Goal: Information Seeking & Learning: Find specific fact

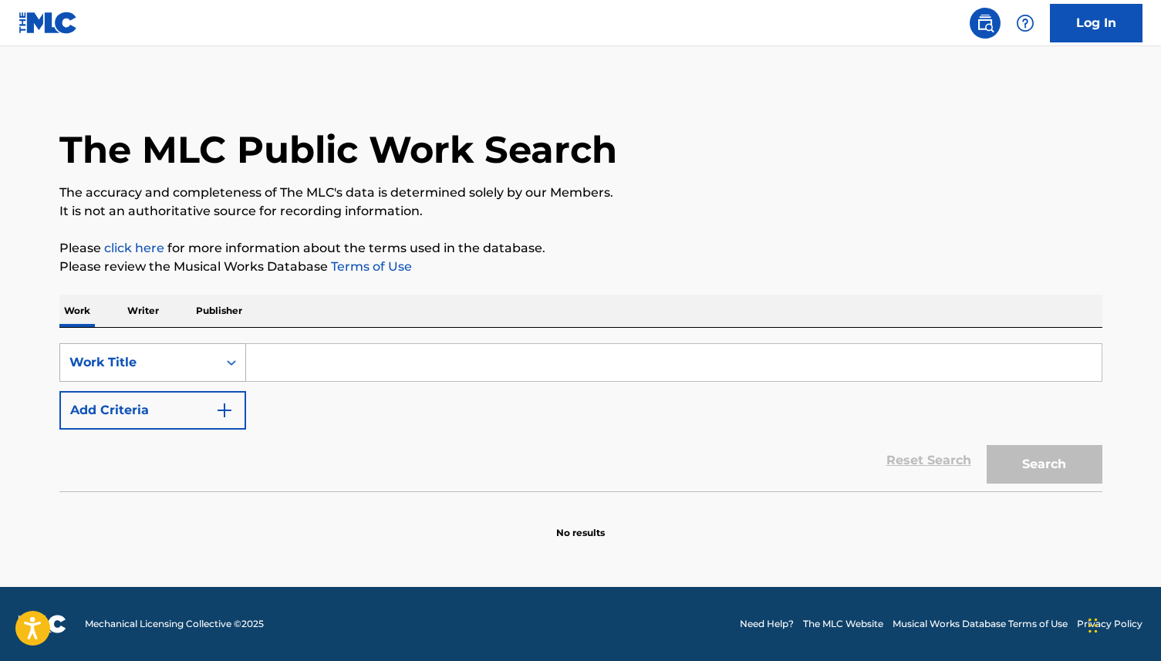
click at [190, 358] on div "Work Title" at bounding box center [138, 362] width 139 height 19
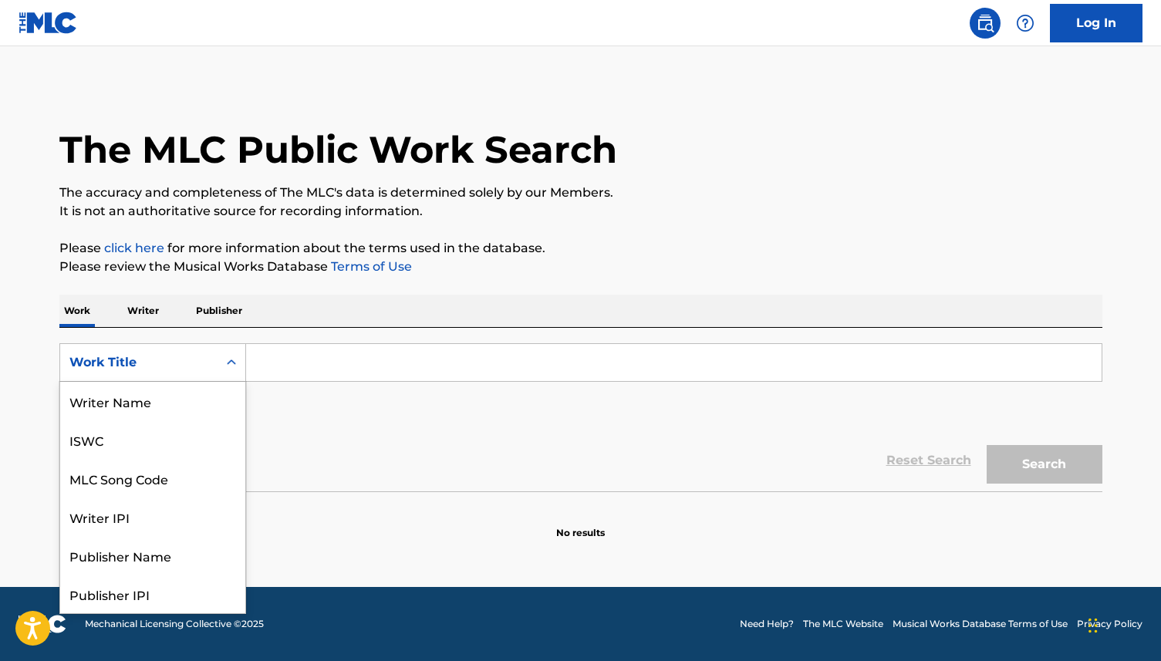
scroll to position [77, 0]
click at [190, 431] on div "Writer IPI" at bounding box center [152, 439] width 185 height 39
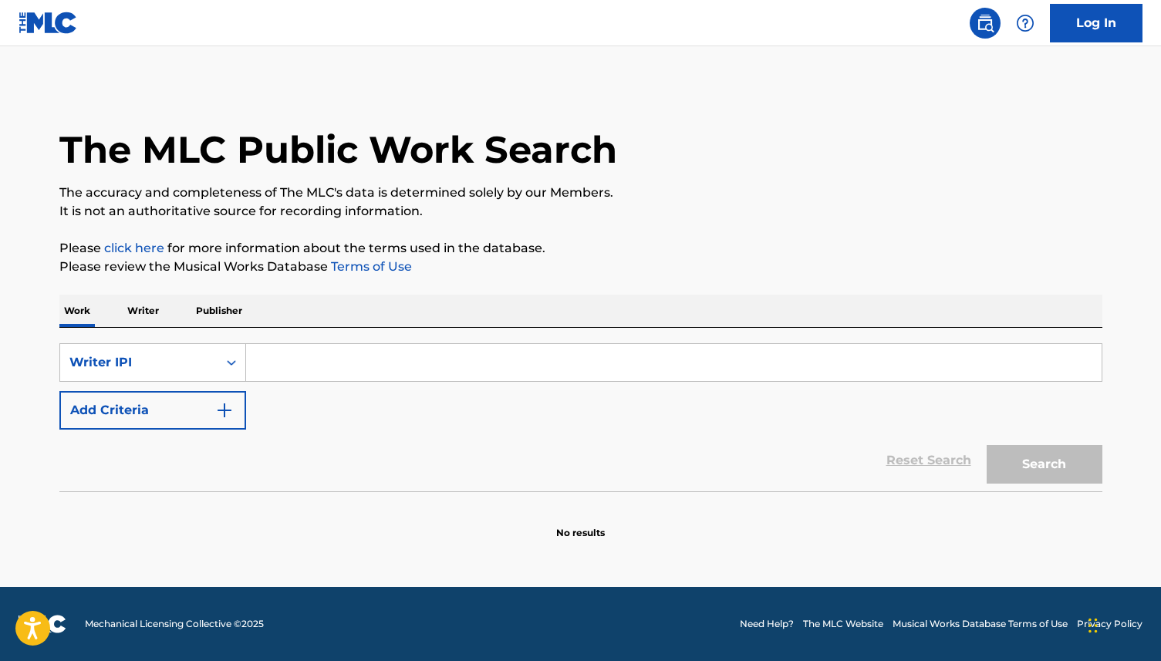
click at [314, 359] on input "Search Form" at bounding box center [673, 362] width 855 height 37
click at [140, 370] on div "Writer IPI" at bounding box center [138, 362] width 139 height 19
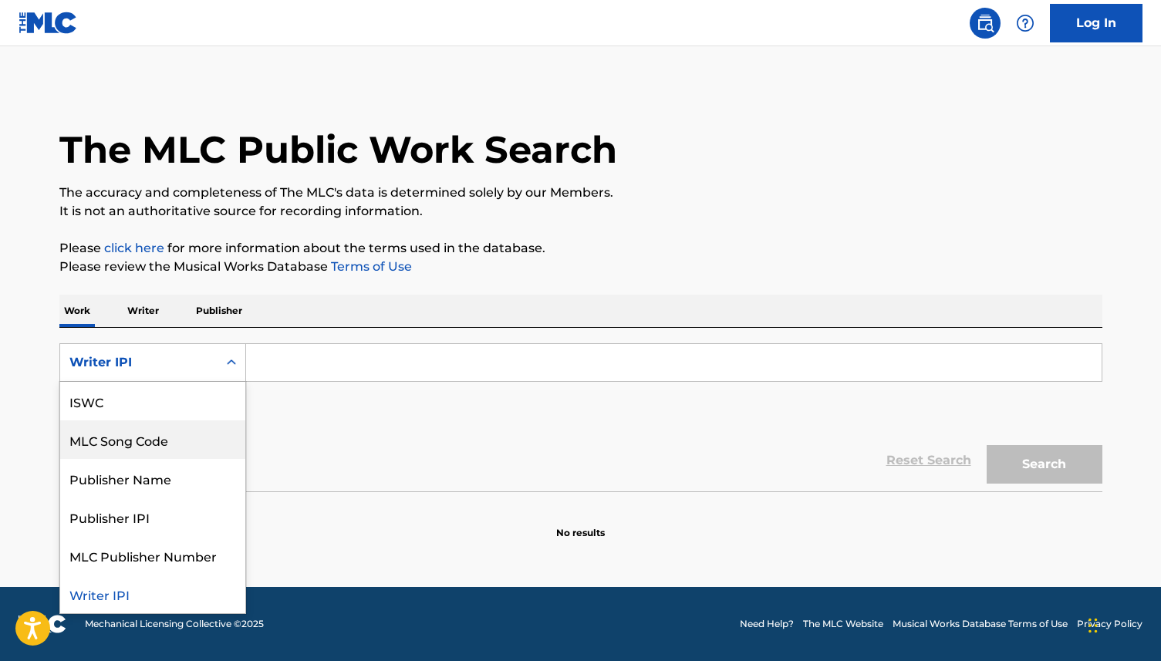
click at [157, 440] on div "MLC Song Code" at bounding box center [152, 439] width 185 height 39
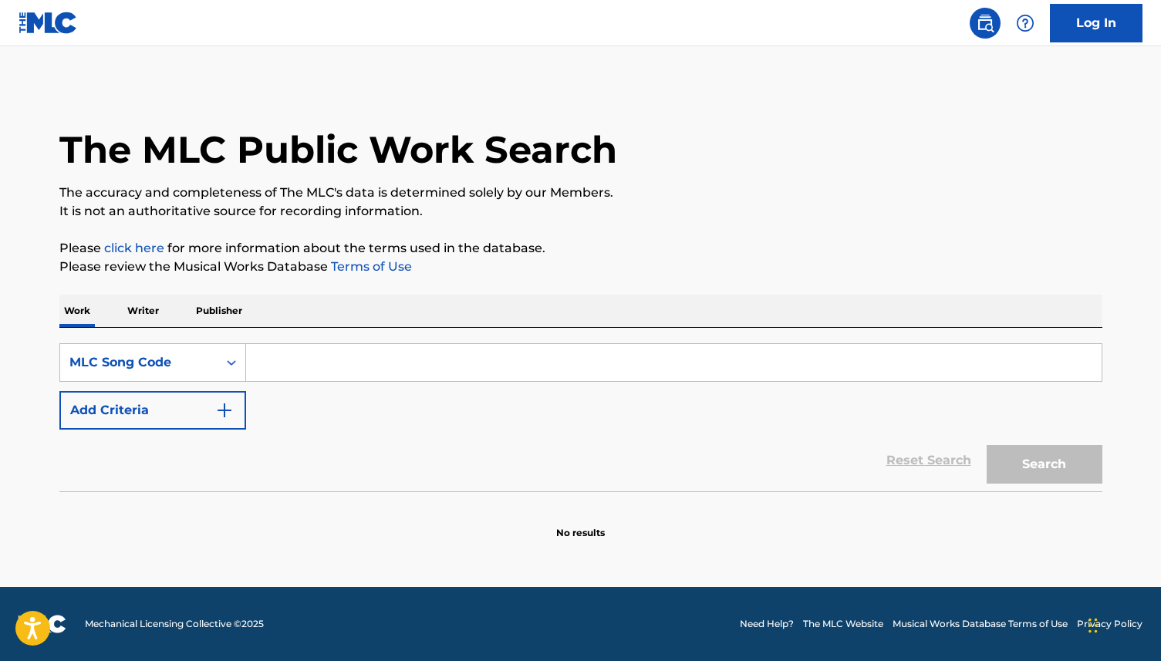
click at [381, 371] on input "Search Form" at bounding box center [673, 362] width 855 height 37
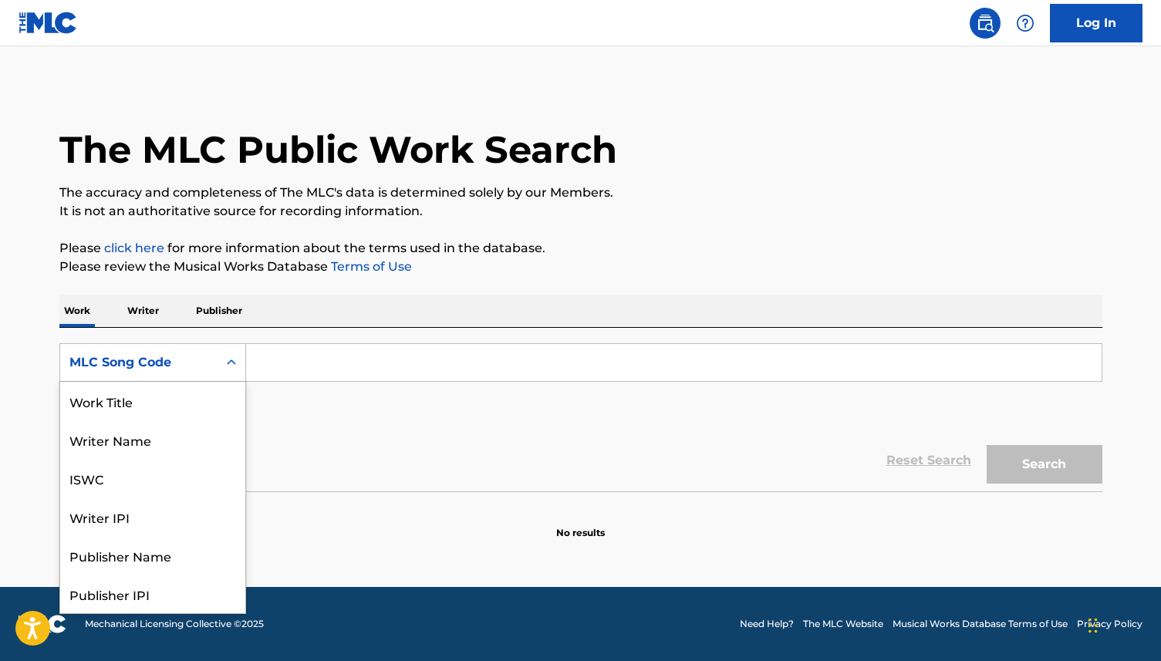
click at [159, 365] on div "MLC Song Code" at bounding box center [138, 362] width 139 height 19
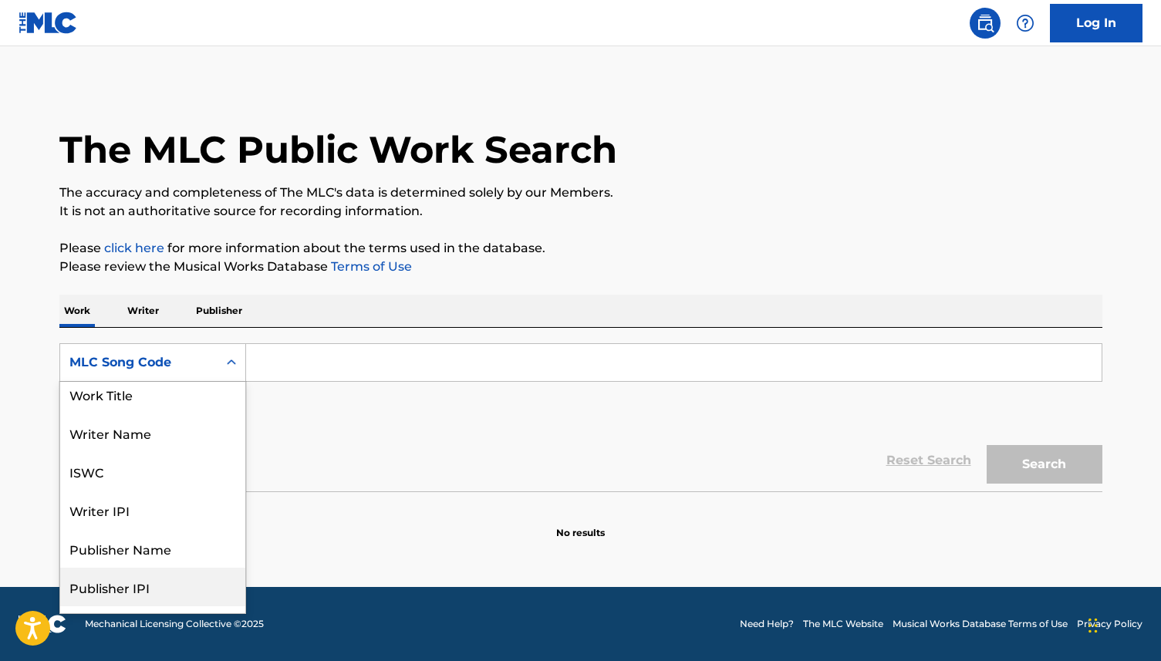
scroll to position [0, 0]
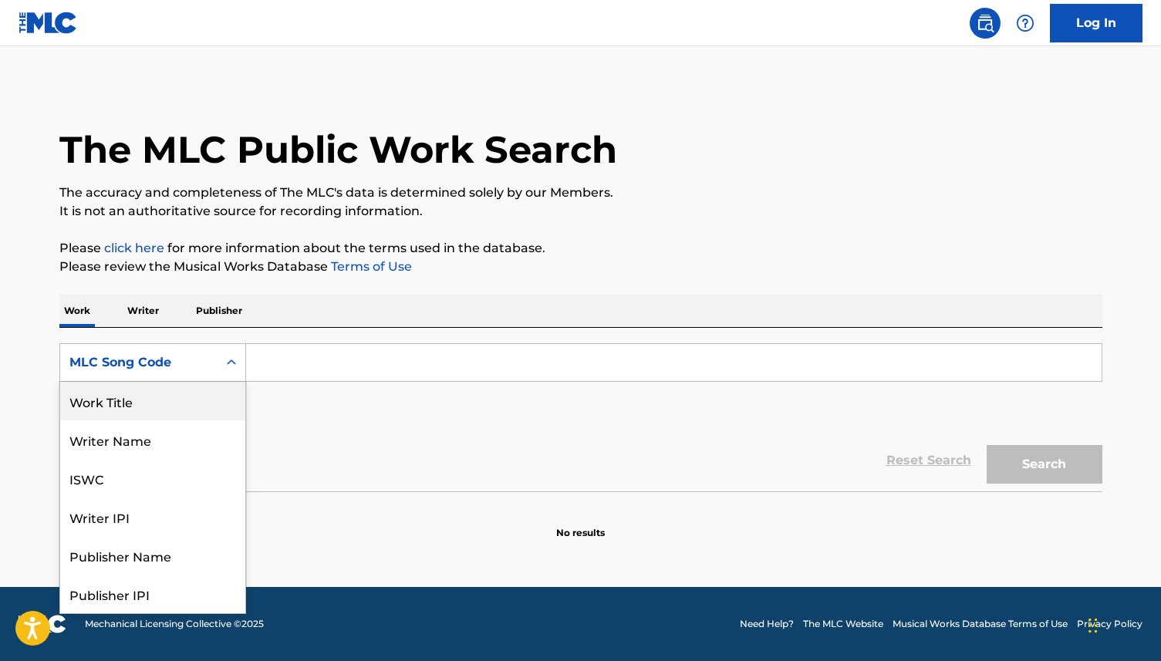
click at [171, 404] on div "Work Title" at bounding box center [152, 401] width 185 height 39
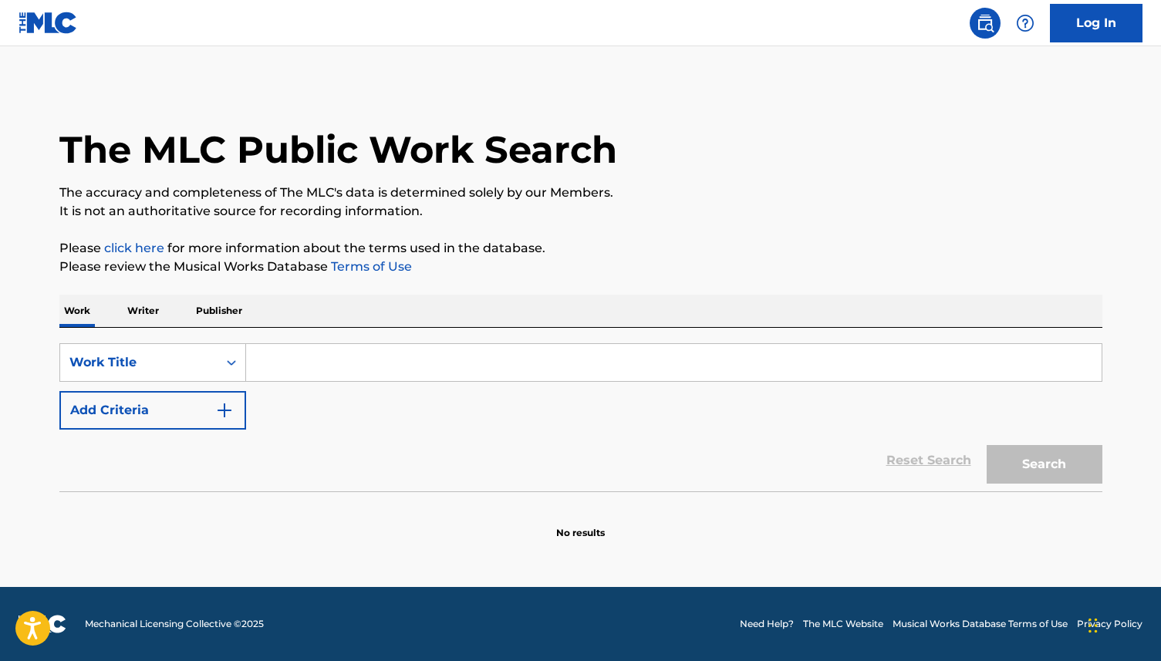
click at [301, 375] on input "Search Form" at bounding box center [673, 362] width 855 height 37
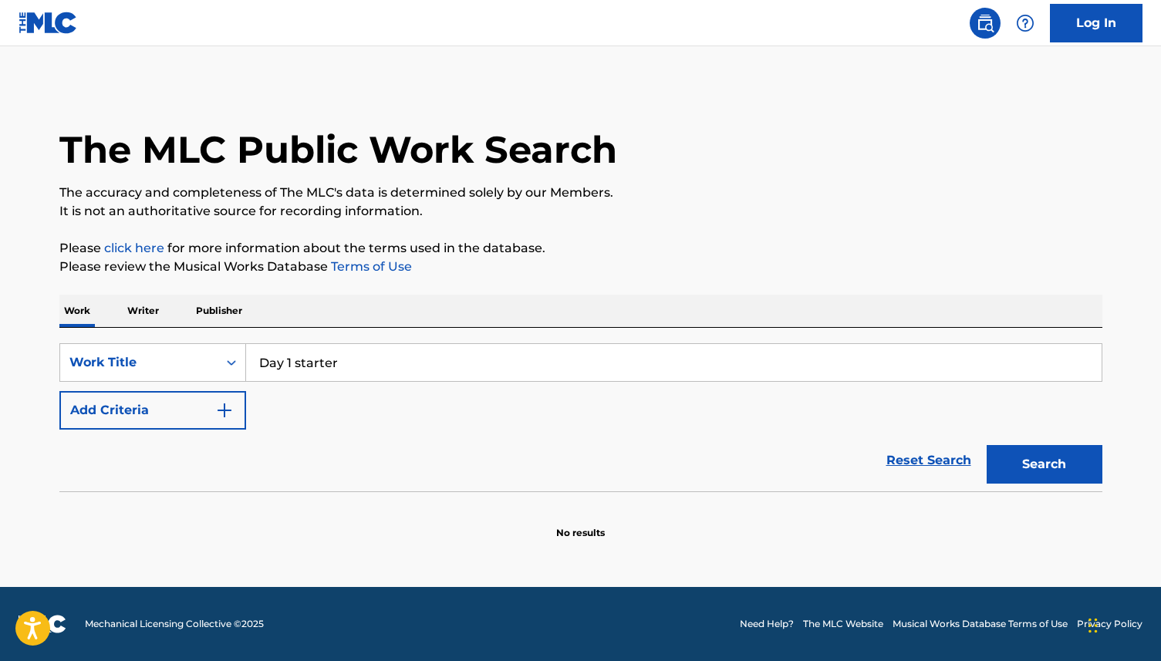
click at [986, 445] on button "Search" at bounding box center [1044, 464] width 116 height 39
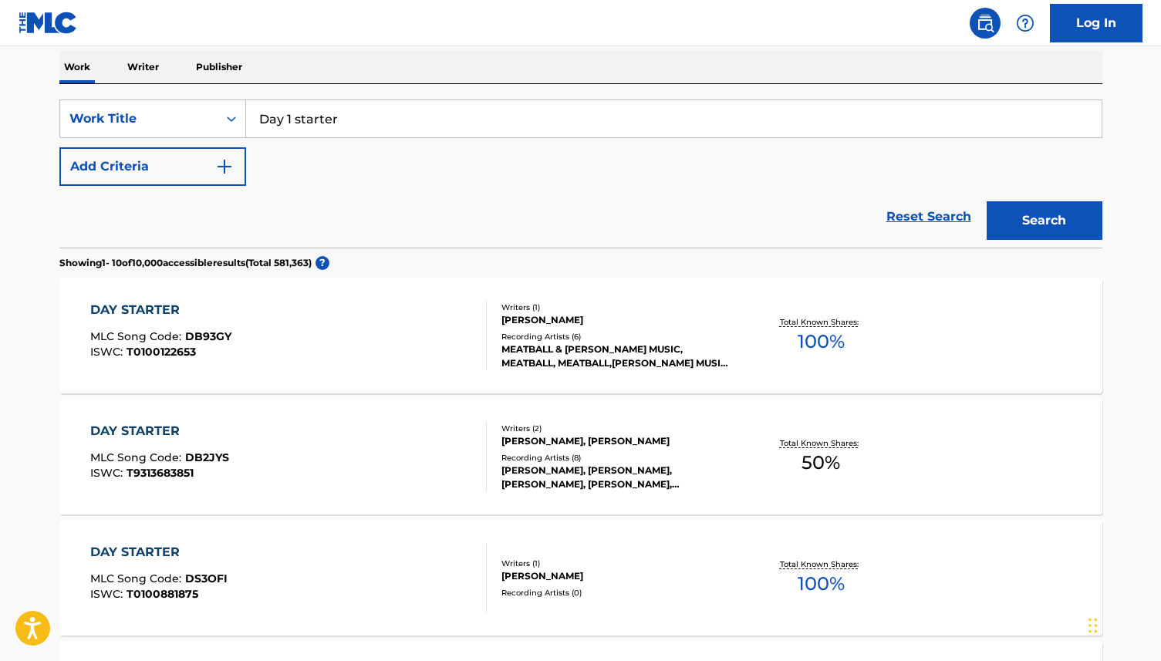
scroll to position [106, 0]
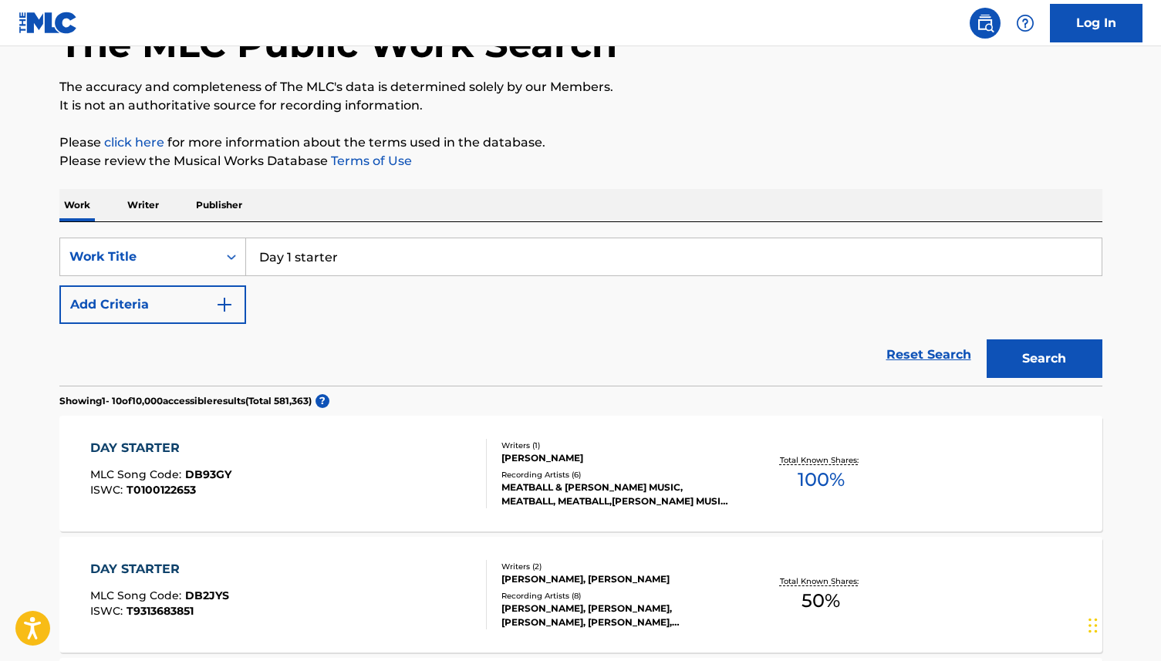
click at [299, 255] on input "Day 1 starter" at bounding box center [673, 256] width 855 height 37
type input "Day one starter"
click at [986, 339] on button "Search" at bounding box center [1044, 358] width 116 height 39
drag, startPoint x: 384, startPoint y: 258, endPoint x: 236, endPoint y: 234, distance: 150.0
click at [236, 234] on div "SearchWithCriteria0e318221-45f1-4688-9ac3-ed137653d117 Work Title Day one start…" at bounding box center [580, 303] width 1043 height 163
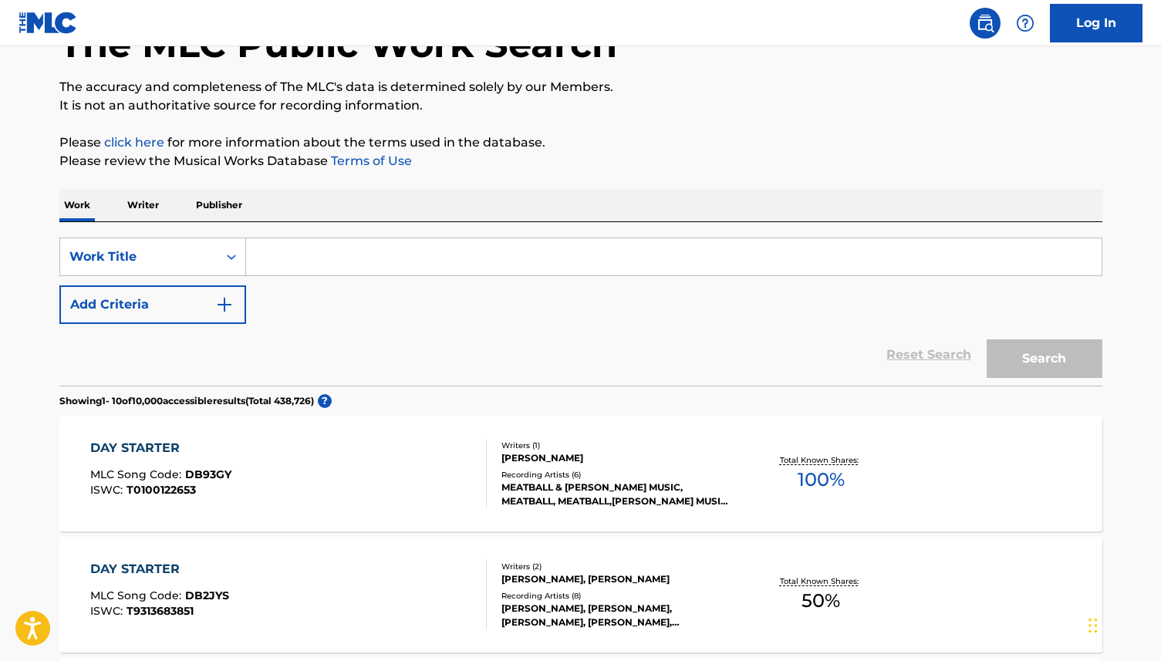
click at [163, 198] on div "Work Writer Publisher" at bounding box center [580, 205] width 1043 height 32
click at [148, 199] on p "Writer" at bounding box center [143, 205] width 41 height 32
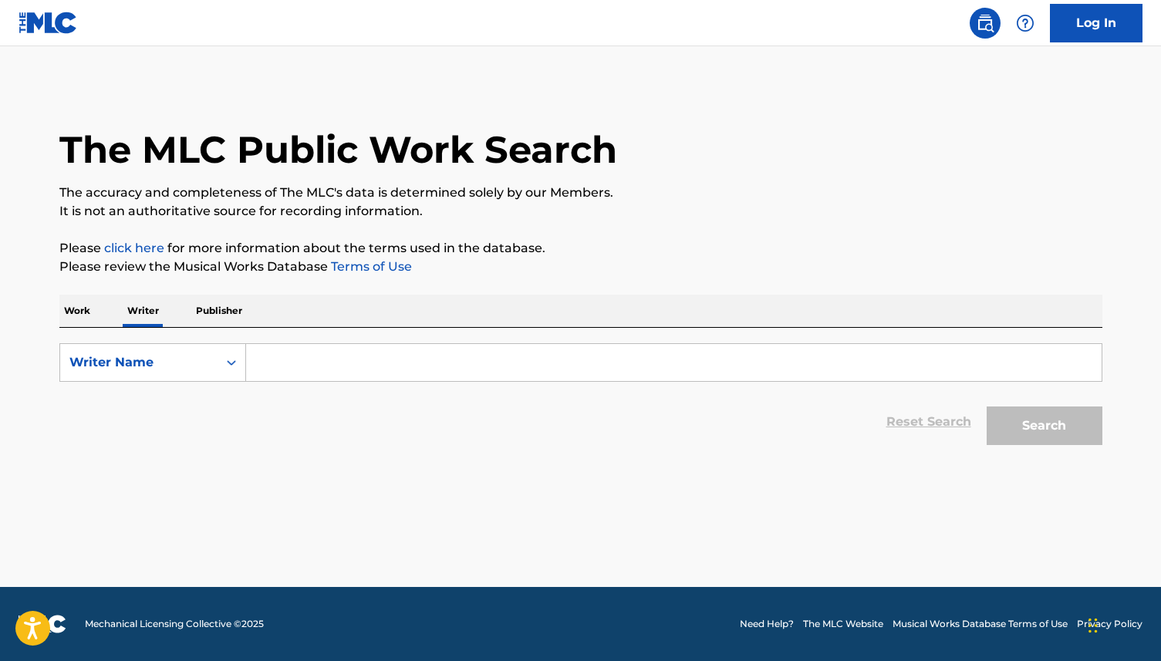
click at [334, 369] on input "Search Form" at bounding box center [673, 362] width 855 height 37
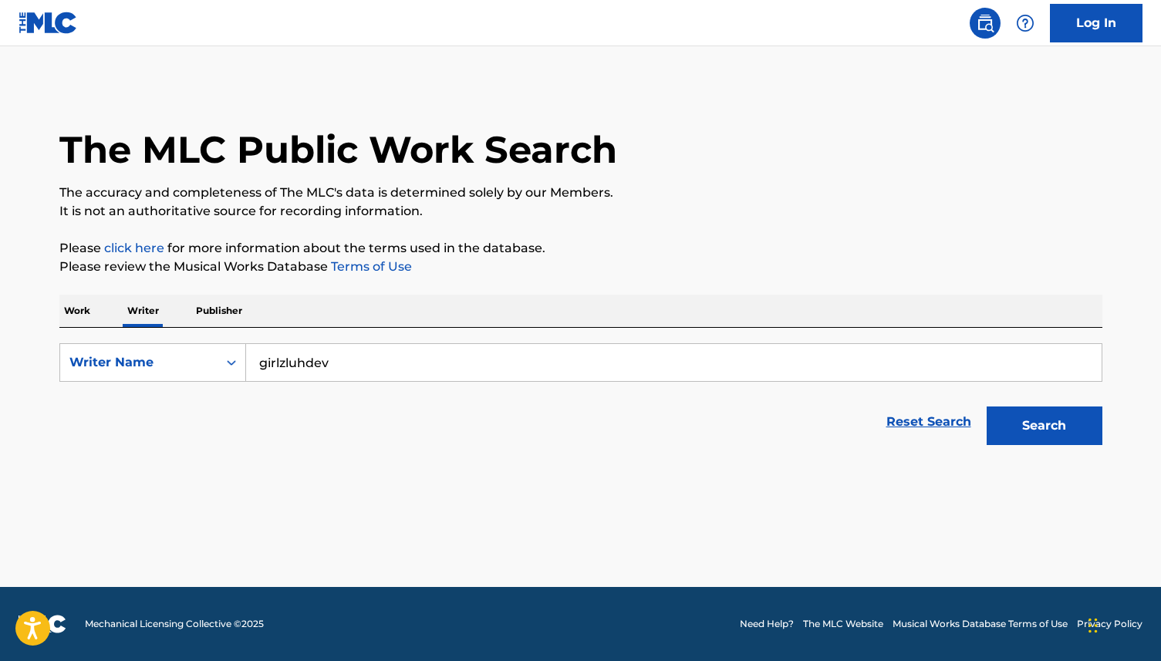
type input "girlzluhdev"
click at [986, 406] on button "Search" at bounding box center [1044, 425] width 116 height 39
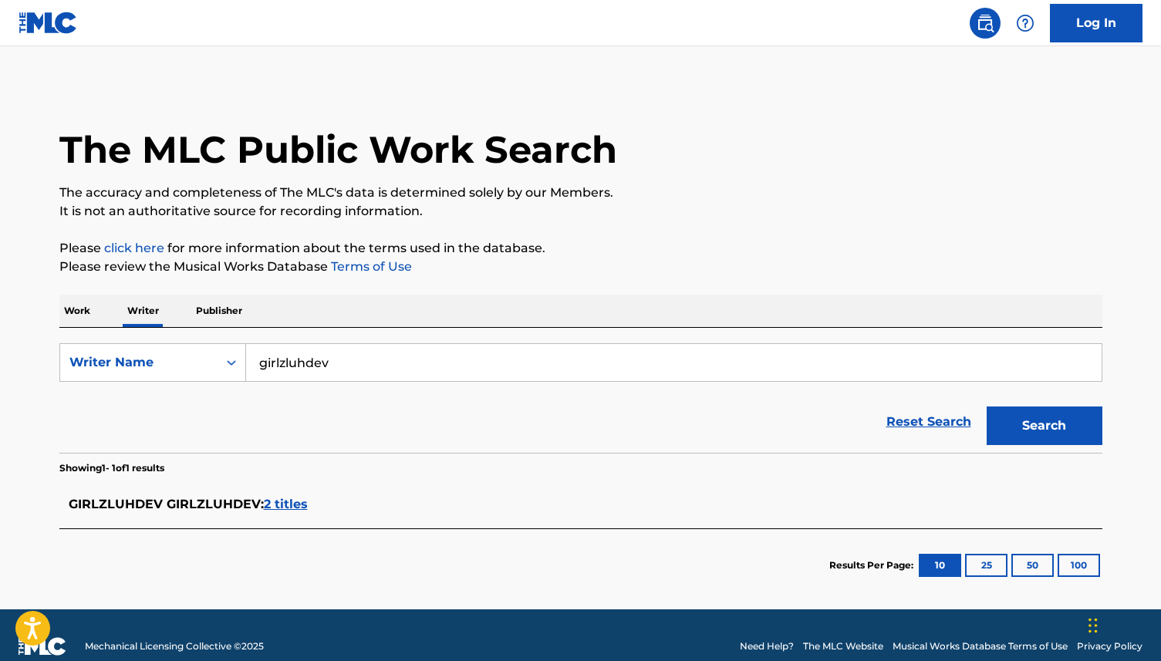
scroll to position [22, 0]
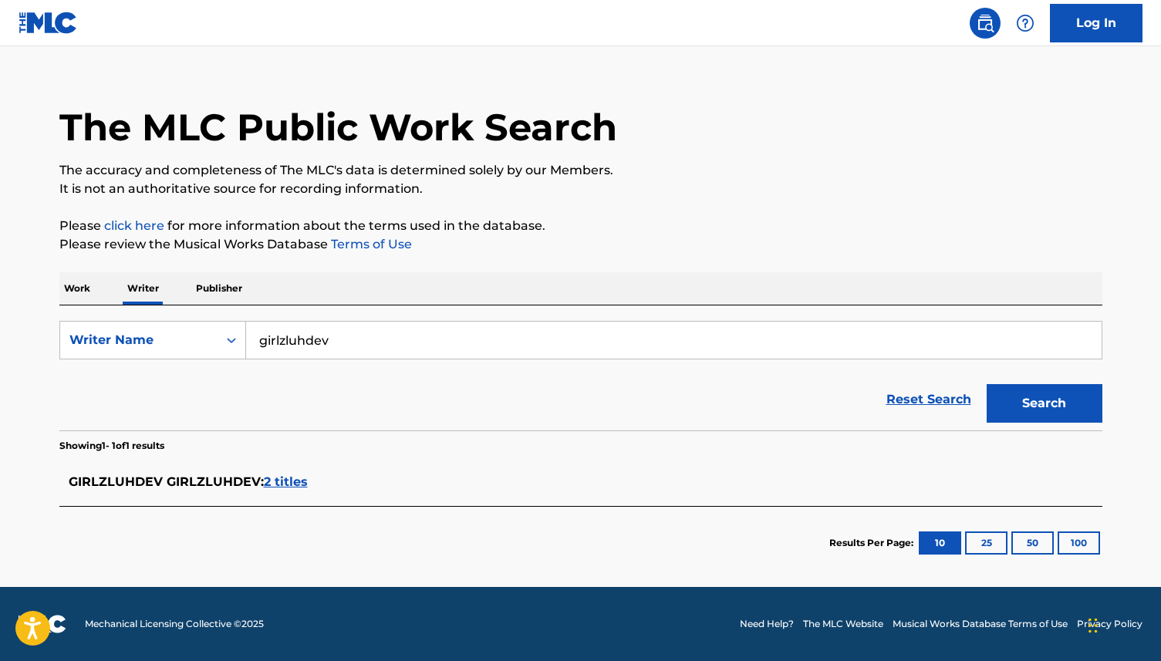
click at [288, 483] on span "2 titles" at bounding box center [286, 481] width 44 height 15
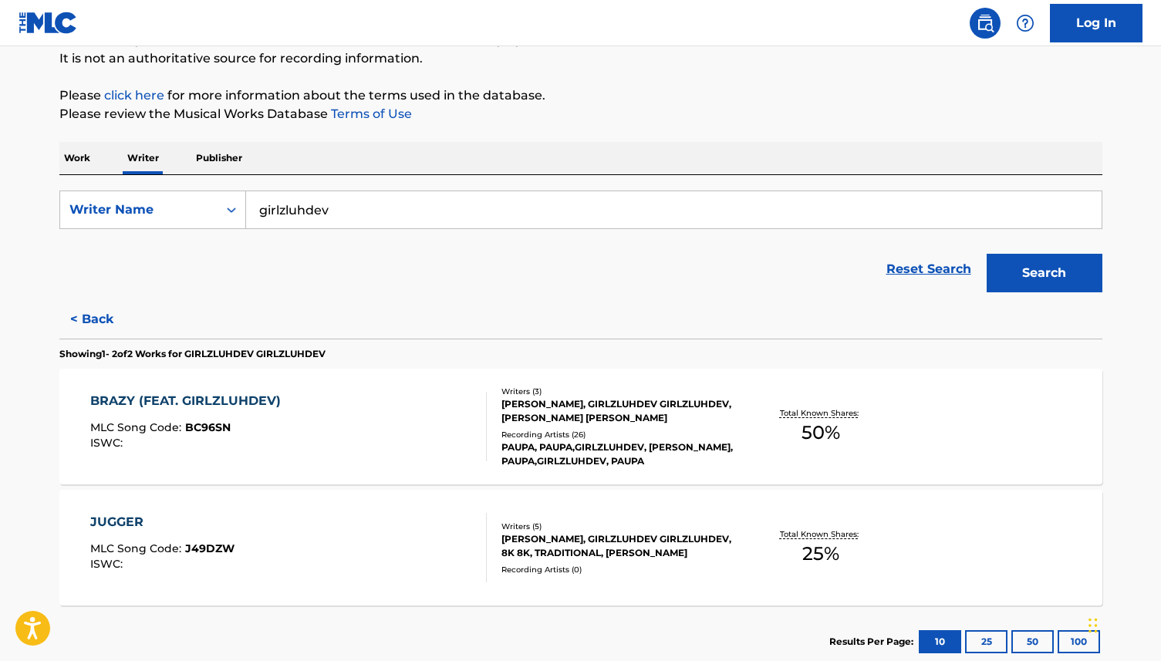
scroll to position [157, 0]
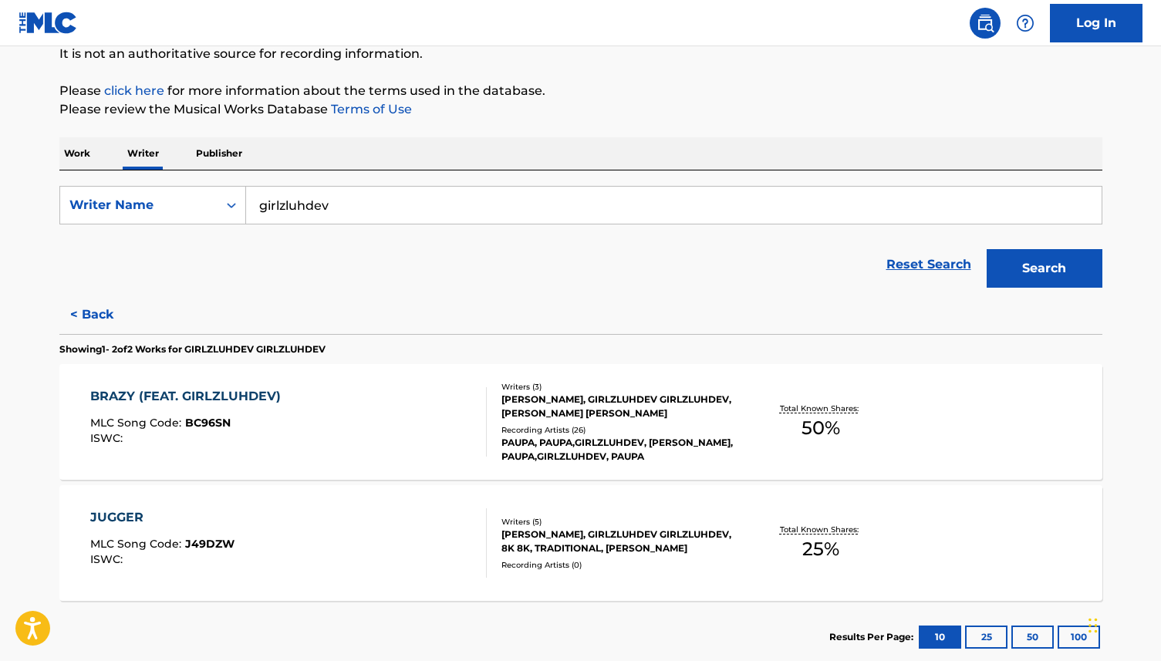
click at [232, 163] on p "Publisher" at bounding box center [219, 153] width 56 height 32
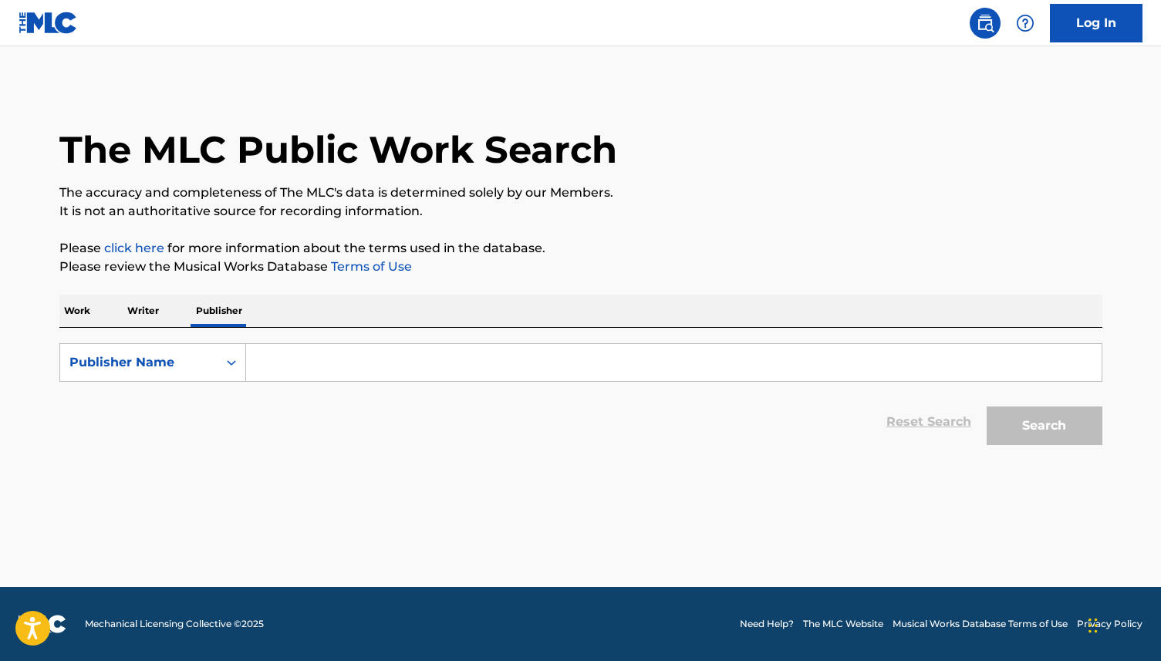
click at [289, 359] on input "Search Form" at bounding box center [673, 362] width 855 height 37
click at [96, 305] on div "Work Writer Publisher" at bounding box center [580, 311] width 1043 height 32
click at [82, 306] on p "Work" at bounding box center [76, 311] width 35 height 32
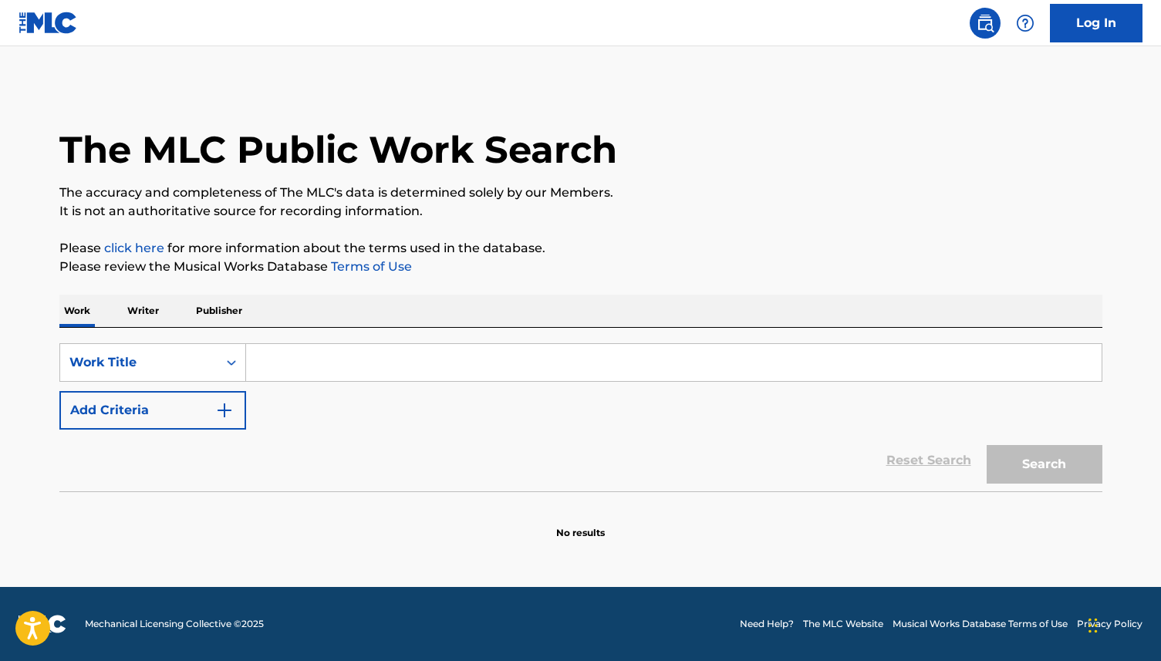
click at [142, 308] on p "Writer" at bounding box center [143, 311] width 41 height 32
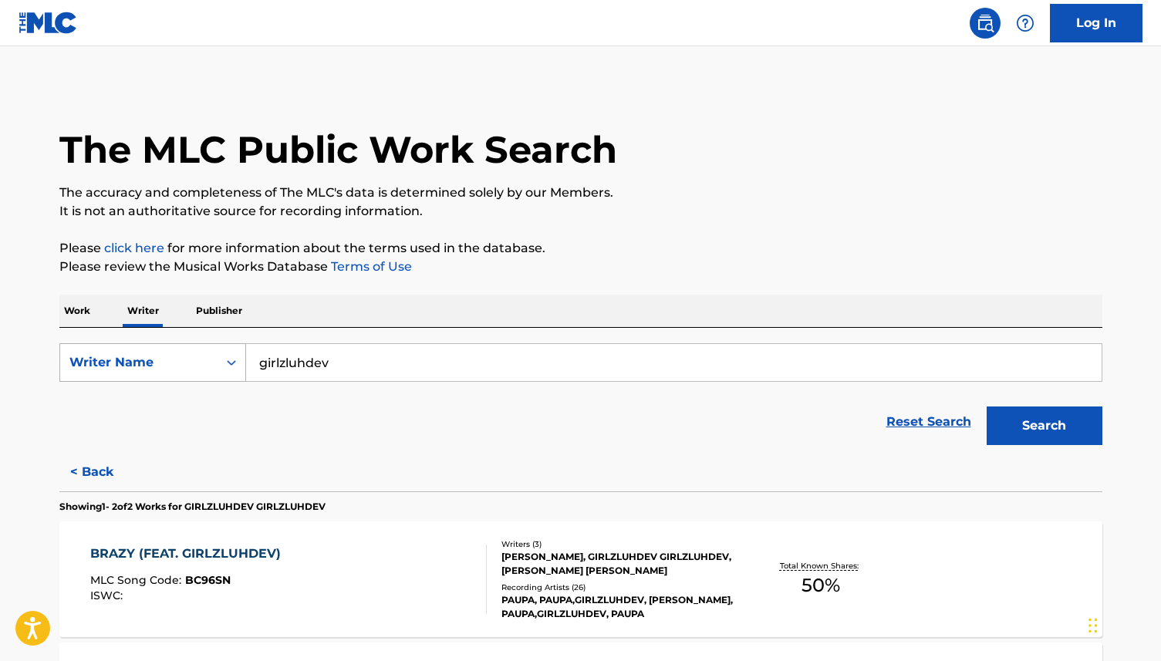
drag, startPoint x: 349, startPoint y: 362, endPoint x: 223, endPoint y: 359, distance: 126.5
click at [223, 359] on div "SearchWithCriteria926e4cbf-393b-46bd-9ef8-b0ea96c5076b Writer Name girlzluhdev" at bounding box center [580, 362] width 1043 height 39
type input "[PERSON_NAME]"
click at [986, 406] on button "Search" at bounding box center [1044, 425] width 116 height 39
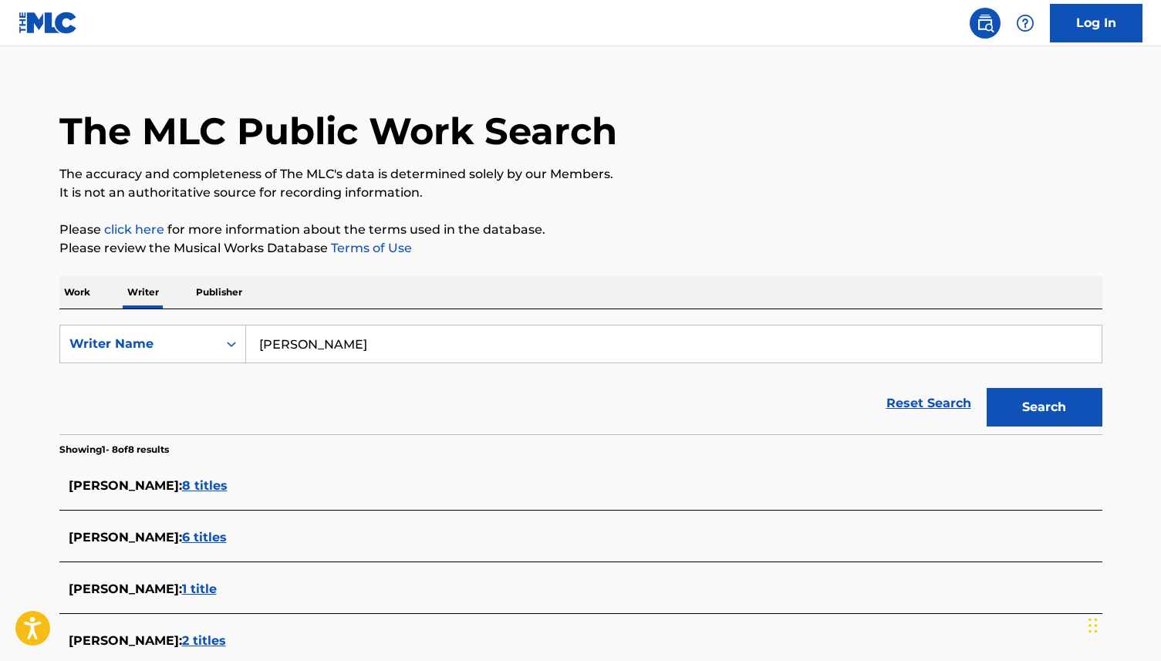
scroll to position [42, 0]
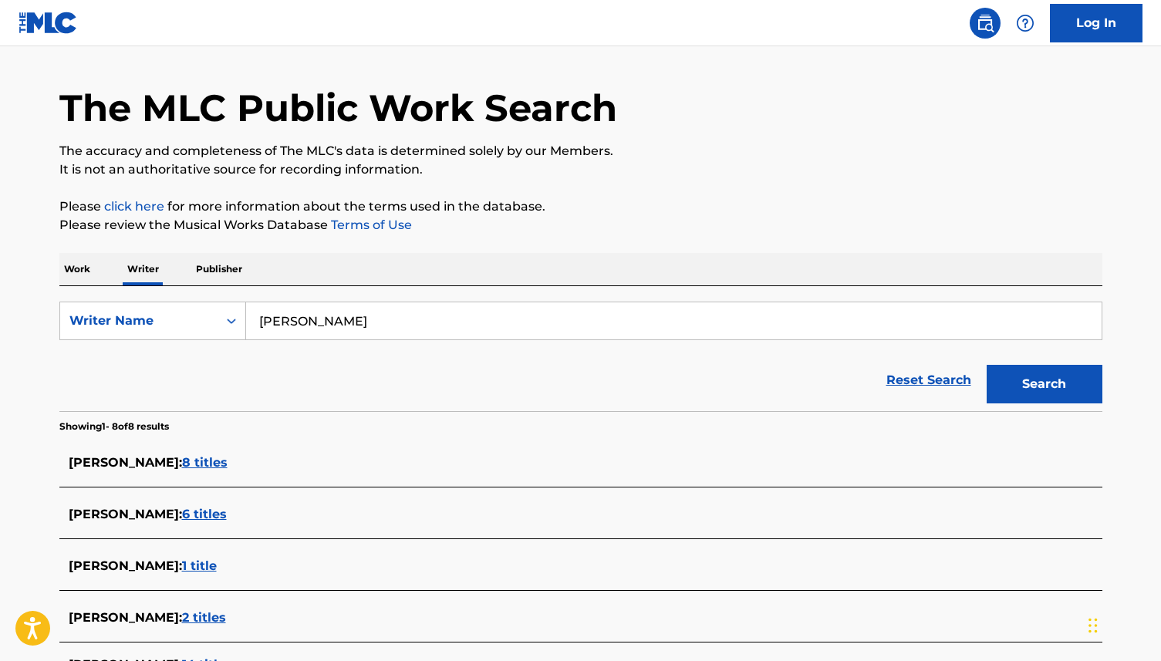
click at [207, 457] on span "8 titles" at bounding box center [205, 462] width 46 height 15
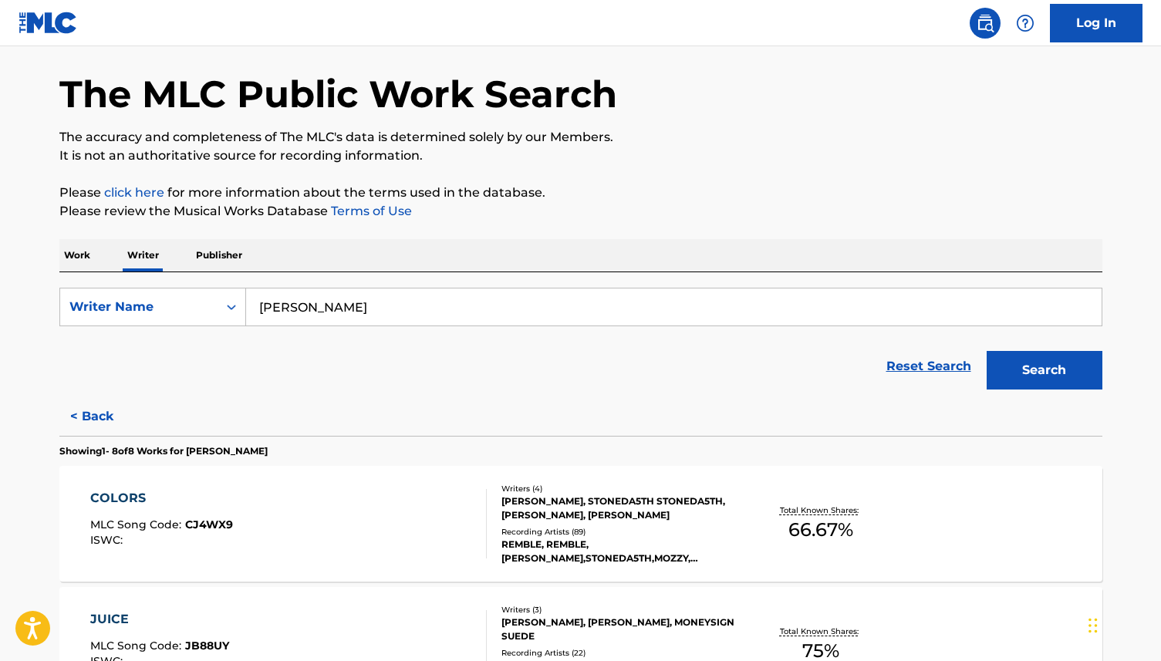
scroll to position [0, 0]
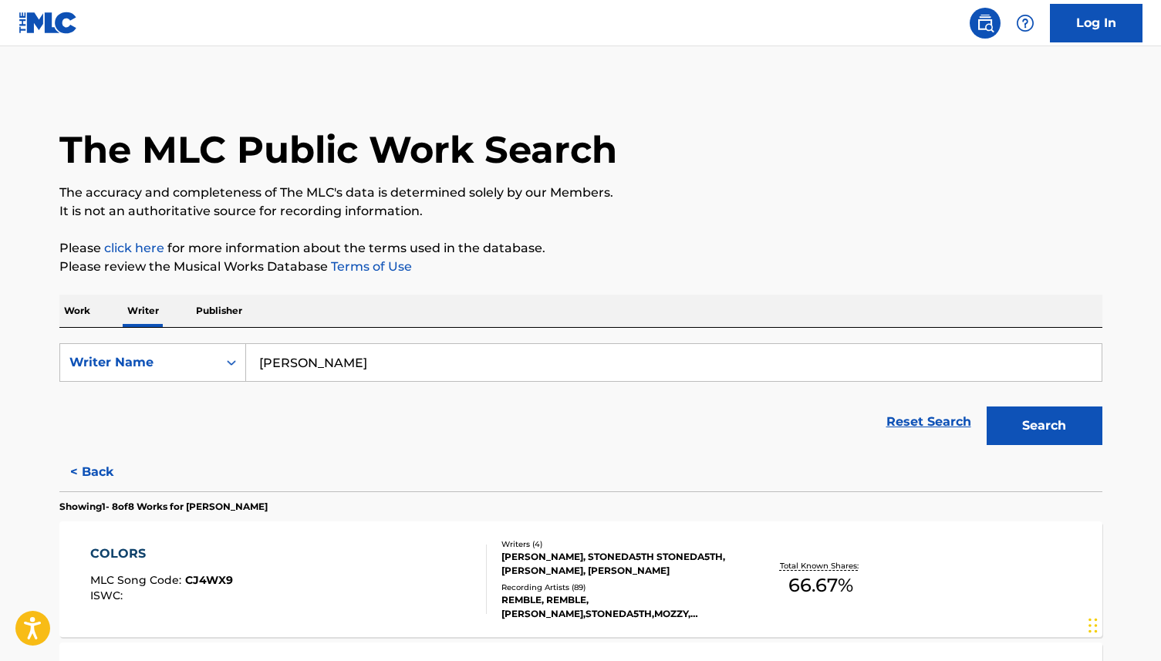
click at [356, 381] on div "[PERSON_NAME]" at bounding box center [674, 362] width 856 height 39
drag, startPoint x: 354, startPoint y: 375, endPoint x: 232, endPoint y: 375, distance: 121.9
click at [242, 375] on div "SearchWithCriteria926e4cbf-393b-46bd-9ef8-b0ea96c5076b Writer Name [PERSON_NAME]" at bounding box center [580, 362] width 1043 height 39
drag, startPoint x: 292, startPoint y: 361, endPoint x: 220, endPoint y: 357, distance: 72.6
click at [220, 357] on div "SearchWithCriteria926e4cbf-393b-46bd-9ef8-b0ea96c5076b Writer Name [PERSON_NAME]" at bounding box center [580, 362] width 1043 height 39
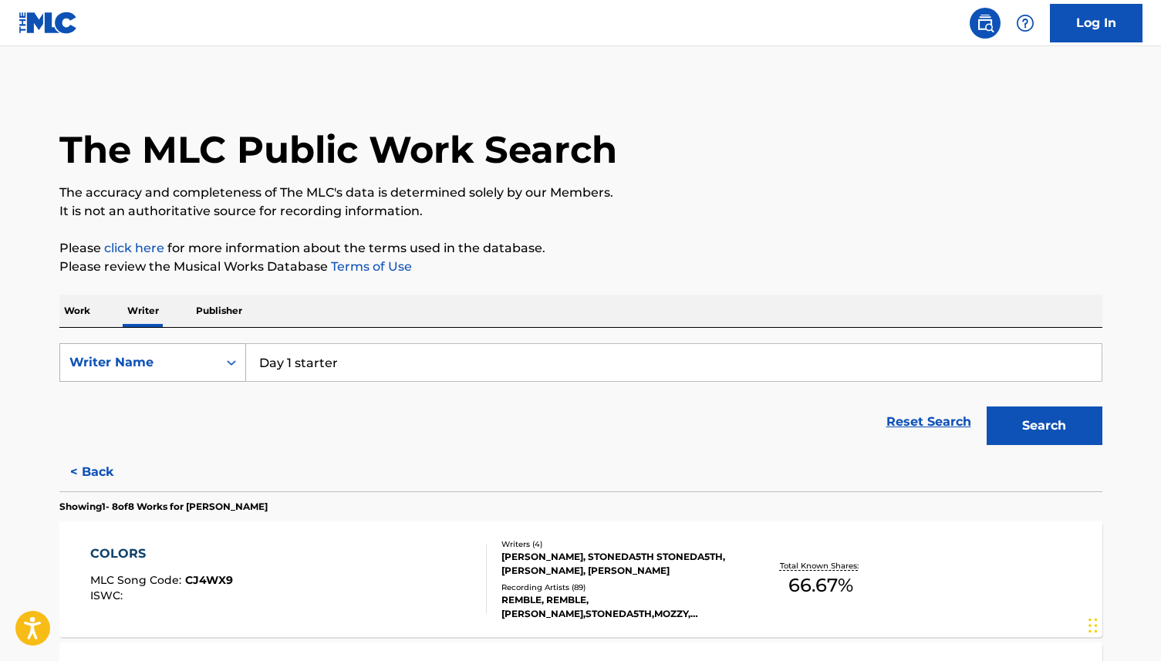
type input "Day 1 starter"
click at [986, 406] on button "Search" at bounding box center [1044, 425] width 116 height 39
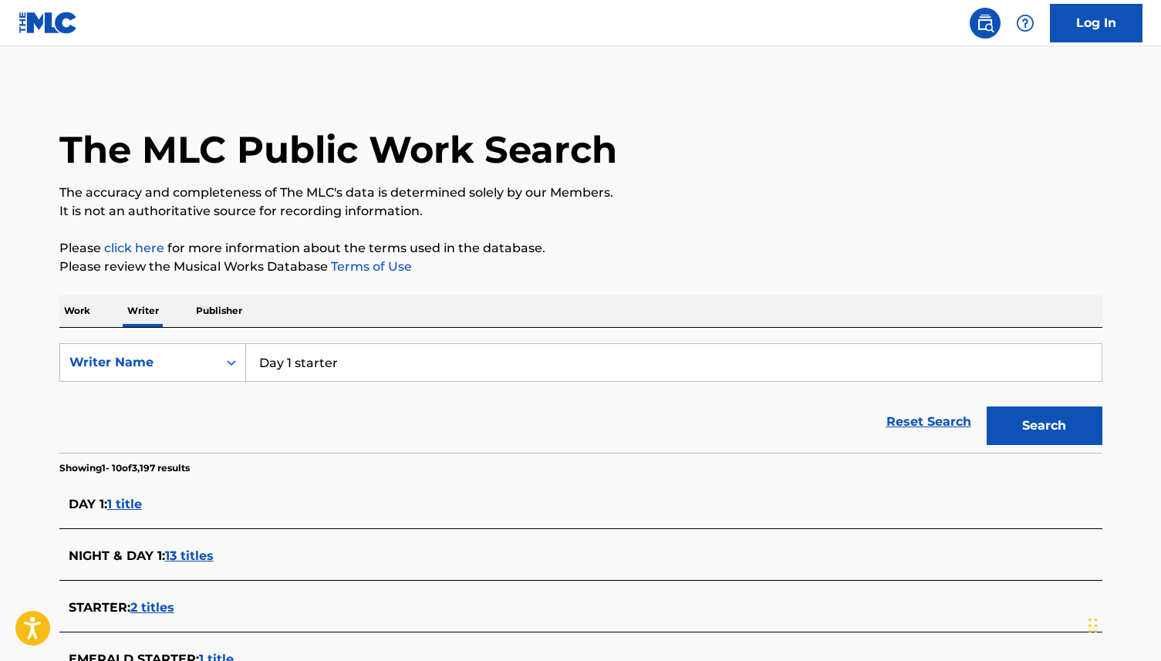
click at [76, 312] on p "Work" at bounding box center [76, 311] width 35 height 32
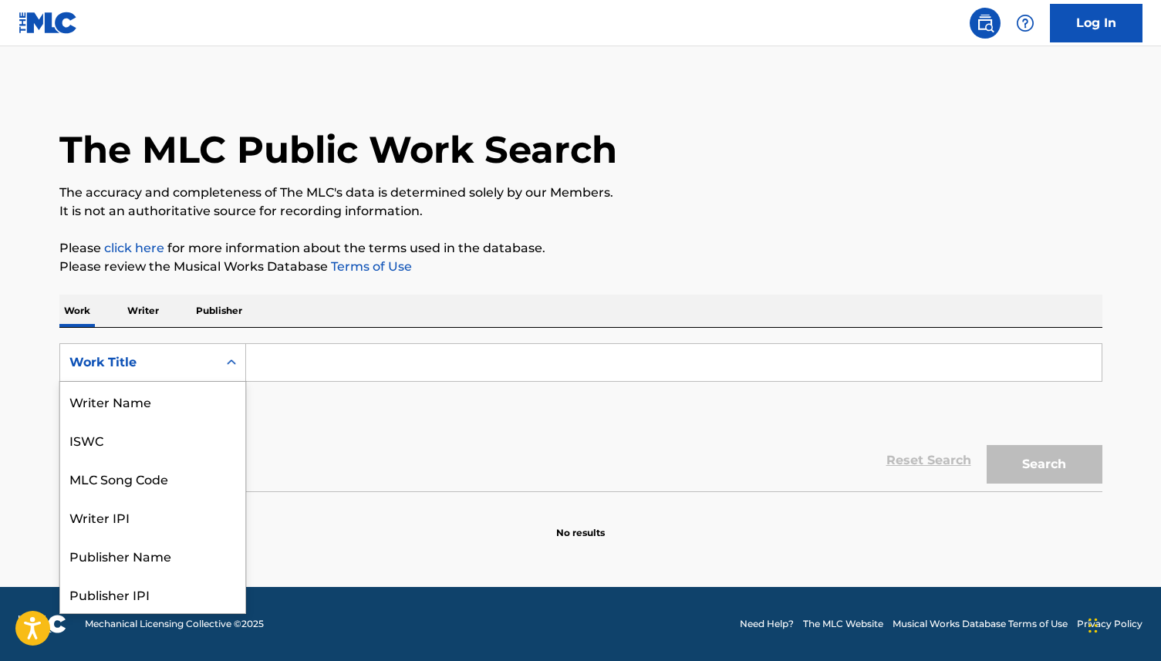
scroll to position [77, 0]
click at [175, 366] on div "Work Title" at bounding box center [138, 362] width 139 height 19
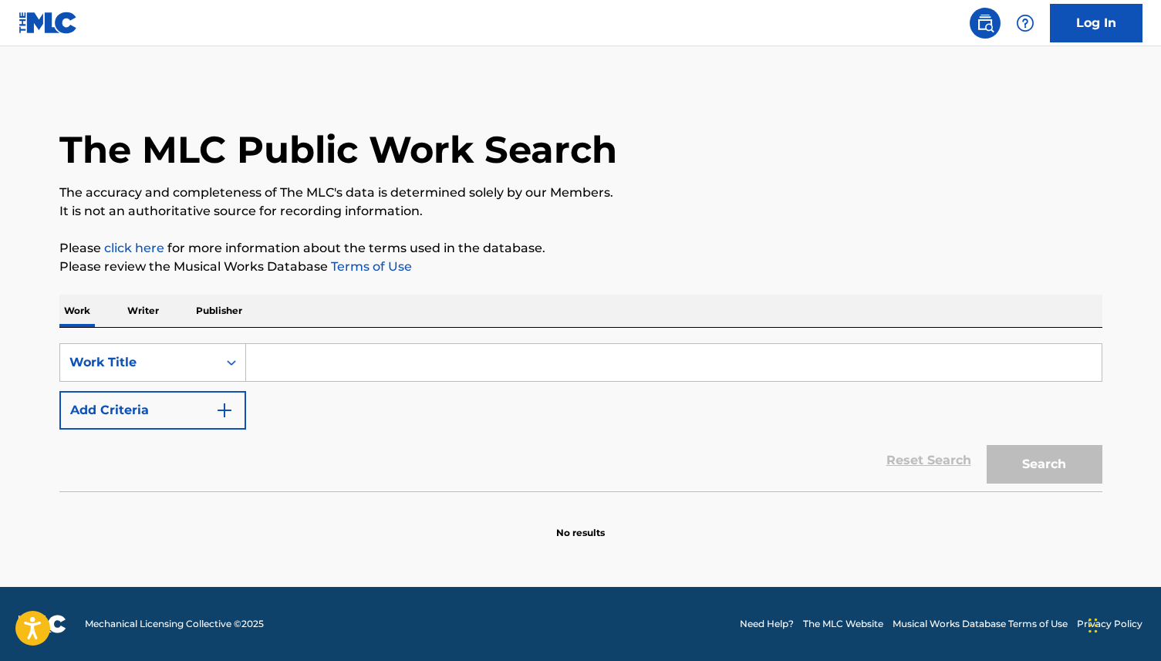
click at [772, 160] on div "The MLC Public Work Search" at bounding box center [580, 141] width 1043 height 113
